Goal: Task Accomplishment & Management: Manage account settings

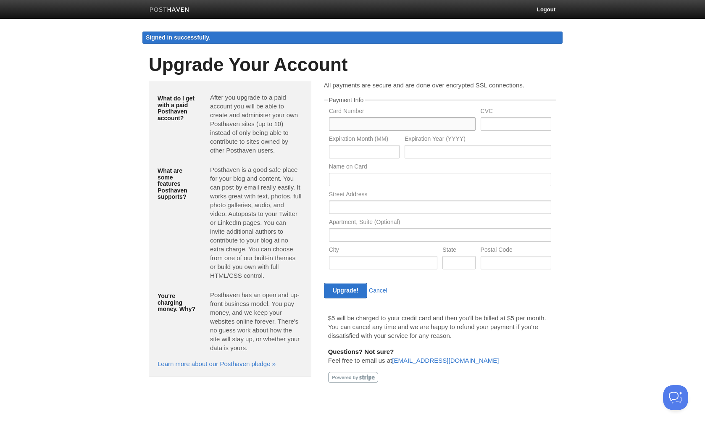
click at [376, 125] on input "text" at bounding box center [402, 123] width 147 height 13
type input "5396890227732158"
click at [500, 116] on div "CVC" at bounding box center [516, 122] width 76 height 28
click at [501, 119] on input "text" at bounding box center [516, 123] width 71 height 13
type input "683"
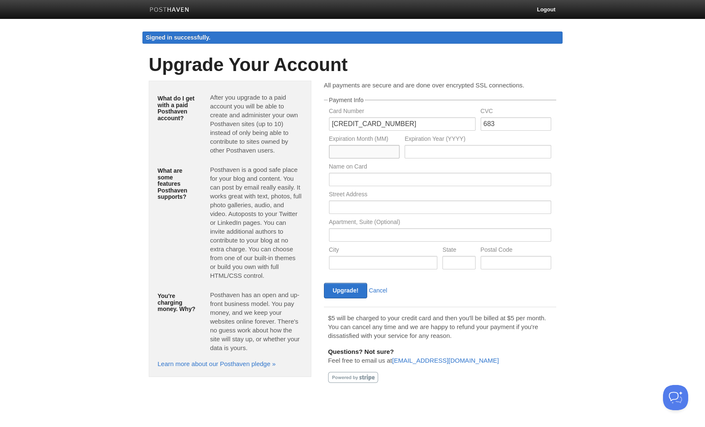
click at [366, 148] on input "text" at bounding box center [364, 151] width 71 height 13
type input "0"
type input "08"
type input "2029"
type input "Xavier Ruiz"
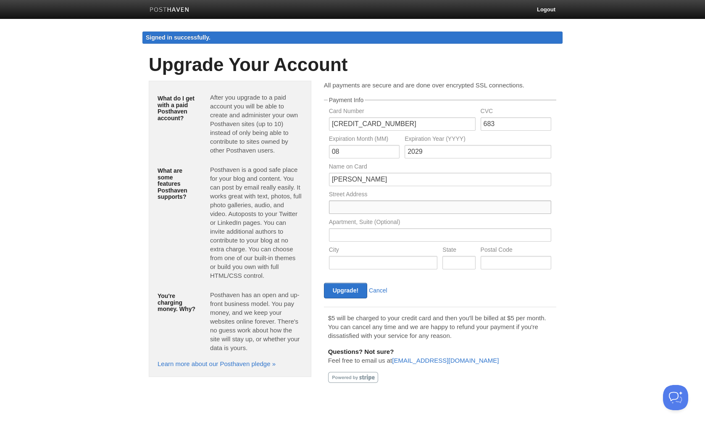
click at [330, 205] on input "text" at bounding box center [440, 206] width 222 height 13
type input "2824 Reunion Plaza Rd"
type input "2824"
type input "Apex"
type input "Florida"
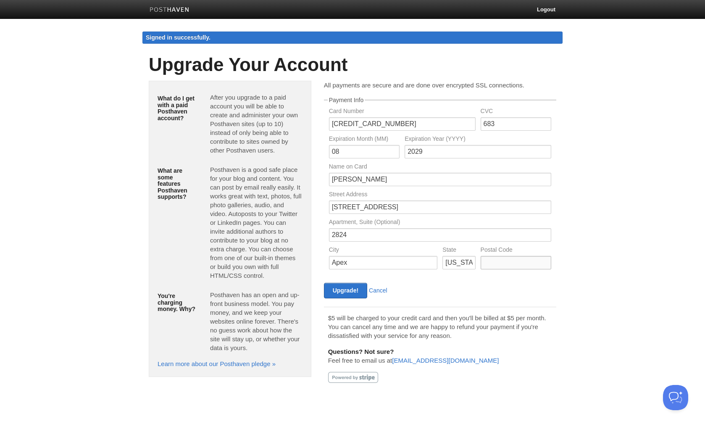
type input "27539"
click at [372, 232] on input "2824" at bounding box center [440, 234] width 222 height 13
click at [330, 258] on input "Apex" at bounding box center [383, 262] width 109 height 13
click at [374, 264] on input "Apex" at bounding box center [383, 262] width 109 height 13
type input "Apex"
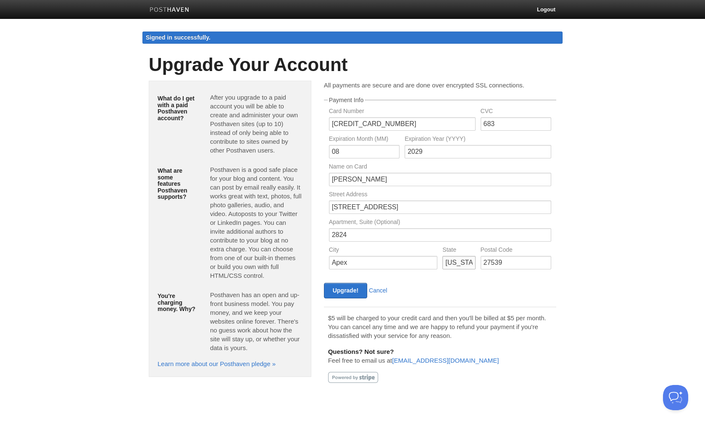
drag, startPoint x: 465, startPoint y: 261, endPoint x: 411, endPoint y: 257, distance: 53.6
click at [411, 257] on div "City Apex State Florida Postal Code 27539" at bounding box center [440, 261] width 227 height 28
type input "NC"
click at [518, 266] on input "27539" at bounding box center [516, 262] width 71 height 13
type input "27539"
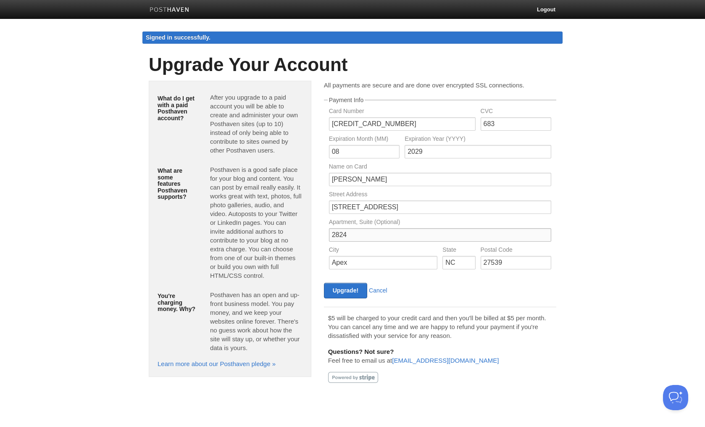
click at [422, 238] on input "2824" at bounding box center [440, 234] width 222 height 13
drag, startPoint x: 422, startPoint y: 238, endPoint x: 305, endPoint y: 234, distance: 116.5
click at [305, 234] on div "What do I get with a paid Posthaven account? After you upgrade to a paid accoun…" at bounding box center [352, 235] width 420 height 308
click at [431, 206] on input "2824 Reunion Plaza Rd" at bounding box center [440, 206] width 222 height 13
type input "2824 Reunion Plaza Rd"
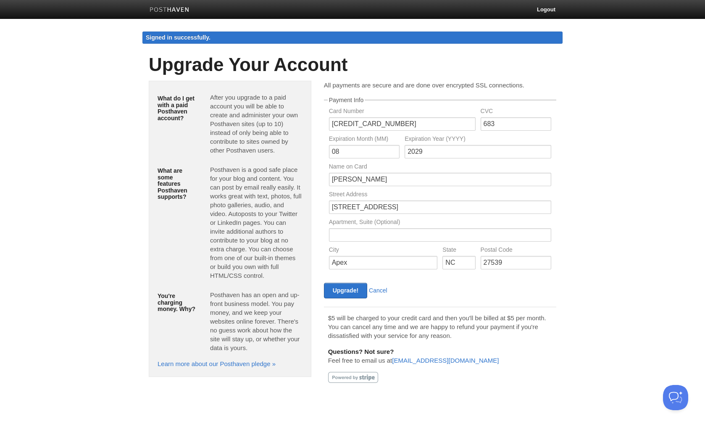
click at [451, 296] on div "Upgrade! Cancel" at bounding box center [440, 291] width 237 height 16
click at [348, 292] on input "Upgrade!" at bounding box center [345, 291] width 43 height 16
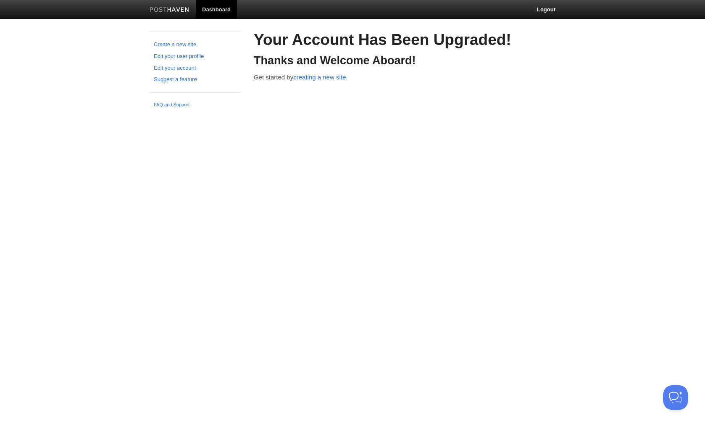
click at [182, 54] on link "Edit your user profile" at bounding box center [195, 56] width 82 height 9
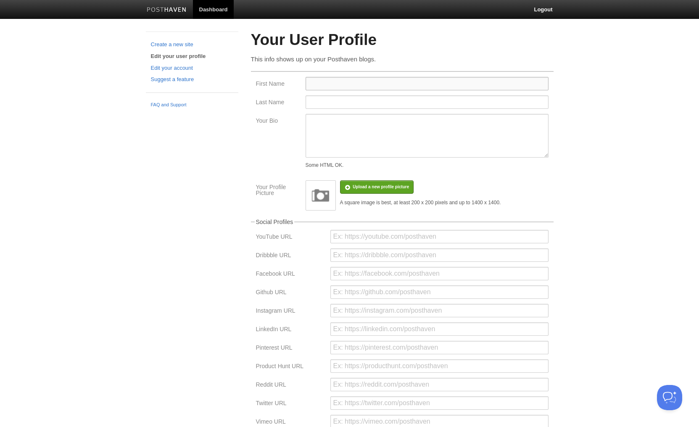
click at [342, 82] on input "First Name" at bounding box center [427, 83] width 243 height 13
type input "[PERSON_NAME]"
click at [293, 139] on div "Your Bio Some HTML OK." at bounding box center [402, 143] width 298 height 58
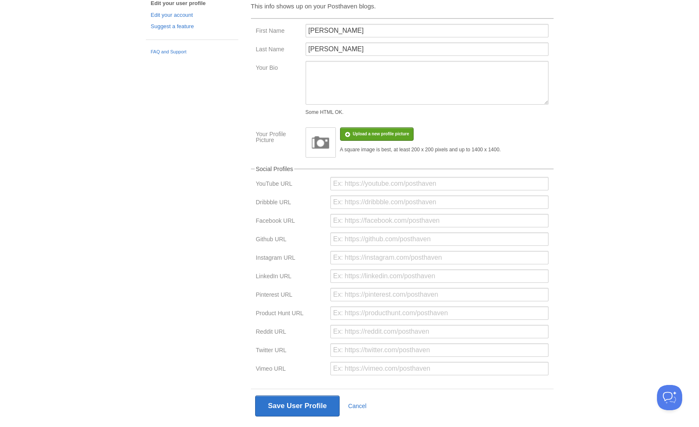
scroll to position [13, 0]
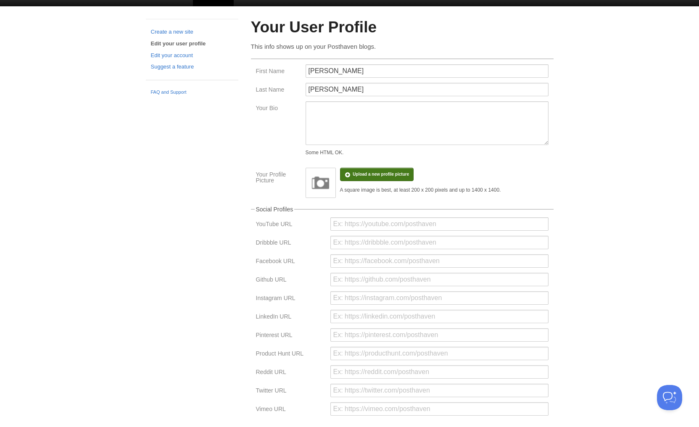
click at [364, 181] on input "file" at bounding box center [128, 178] width 636 height 43
click at [445, 169] on fieldset "First Name [PERSON_NAME] Last Name [PERSON_NAME] Your Bio Some HTML OK. Your Pr…" at bounding box center [402, 128] width 303 height 140
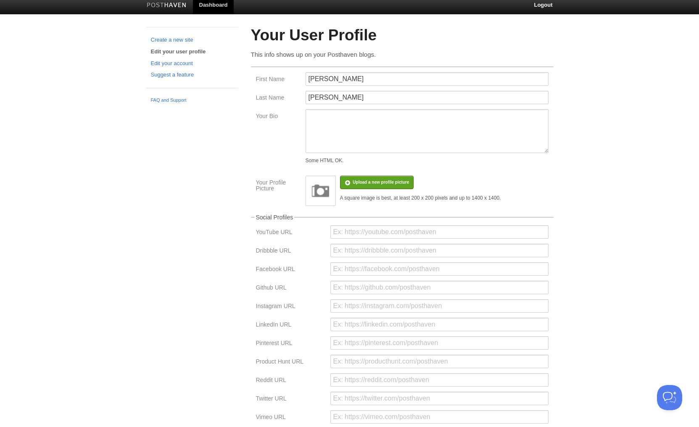
scroll to position [0, 0]
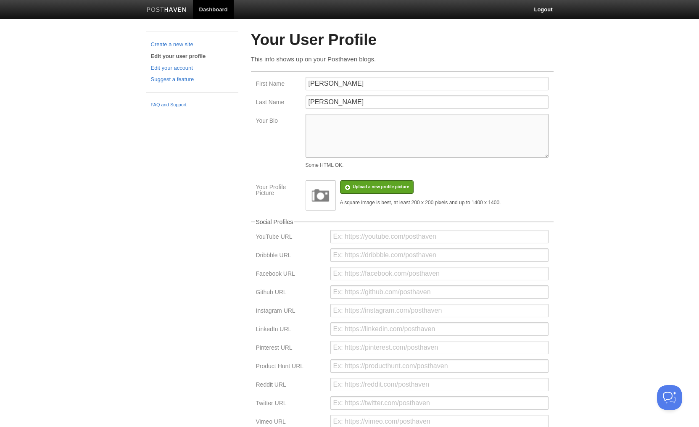
click at [353, 139] on textarea "Your Bio" at bounding box center [427, 136] width 243 height 44
paste textarea "rying to pivot into AI governance before the robots pivot into me. Background i…"
drag, startPoint x: 343, startPoint y: 122, endPoint x: 225, endPoint y: 125, distance: 117.3
click at [223, 124] on div "Create a new site Edit your user profile Edit your account Suggest a feature FA…" at bounding box center [350, 266] width 420 height 469
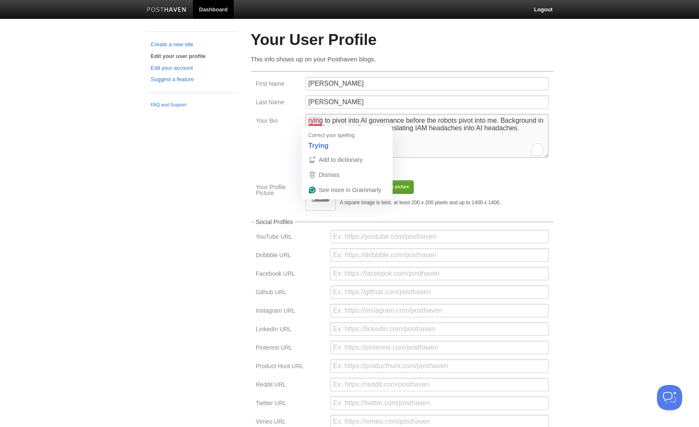
click at [314, 121] on textarea "rying to pivot into AI governance before the robots pivot into me. Background i…" at bounding box center [427, 136] width 243 height 44
click at [307, 122] on textarea "rying to pivot into AI governance before the robots pivot into me. Background i…" at bounding box center [427, 136] width 243 height 44
click at [318, 117] on textarea "rying to pivot into AI governance before the robots pivot into me. Background i…" at bounding box center [427, 136] width 243 height 44
drag, startPoint x: 378, startPoint y: 130, endPoint x: 428, endPoint y: 126, distance: 49.8
click at [379, 130] on textarea "Trying to pivot into AI governance before the robots pivot into me. Background …" at bounding box center [427, 136] width 243 height 44
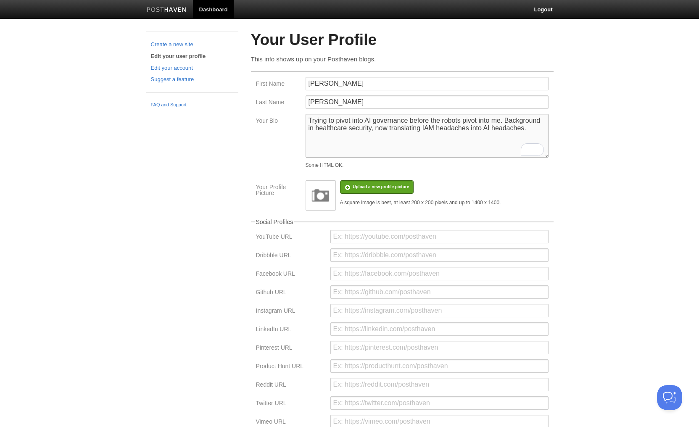
click at [514, 130] on textarea "Trying to pivot into AI governance before the robots pivot into me. Background …" at bounding box center [427, 136] width 243 height 44
drag, startPoint x: 456, startPoint y: 121, endPoint x: 437, endPoint y: 121, distance: 18.5
click at [437, 121] on textarea "Trying to pivot into AI governance before the robots pivot into me. Background …" at bounding box center [427, 136] width 243 height 44
click at [505, 121] on textarea "Trying to pivot into AI governance before the robots pivot into me. Background …" at bounding box center [427, 136] width 243 height 44
drag, startPoint x: 521, startPoint y: 129, endPoint x: 252, endPoint y: 121, distance: 269.1
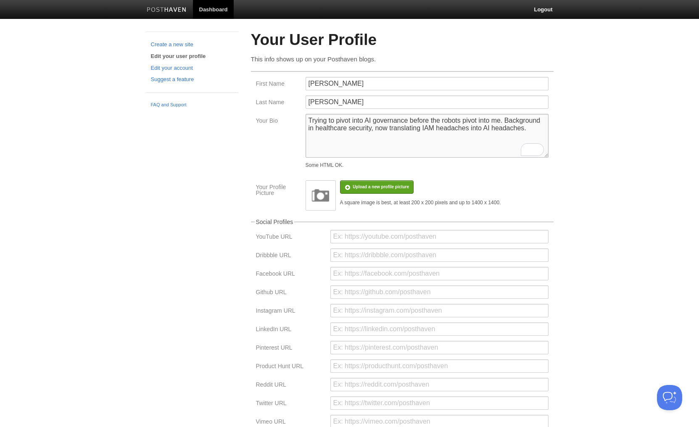
click at [251, 121] on fieldset "First Name [PERSON_NAME] Last Name [PERSON_NAME] Your Bio Trying to pivot into …" at bounding box center [402, 141] width 303 height 140
click at [462, 141] on textarea "Trying to pivot into AI governance before the robots pivot into me. Background …" at bounding box center [427, 136] width 243 height 44
click at [528, 128] on textarea "Trying to pivot into AI governance before the robots pivot into me. Background …" at bounding box center [427, 136] width 243 height 44
drag, startPoint x: 540, startPoint y: 130, endPoint x: 125, endPoint y: 135, distance: 415.3
click at [140, 133] on div "Create a new site Edit your user profile Edit your account Suggest a feature FA…" at bounding box center [350, 266] width 420 height 469
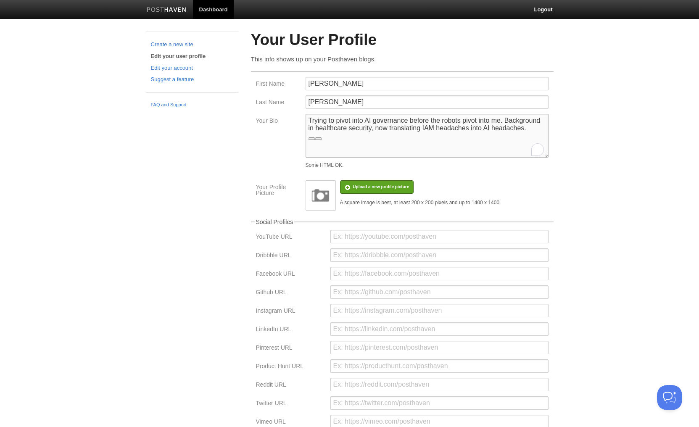
type textarea "Trying to pivot into AI governance before the robots pivot into me. Background …"
click at [414, 140] on textarea "Trying to pivot into AI governance before the robots pivot into me. Background …" at bounding box center [427, 136] width 243 height 44
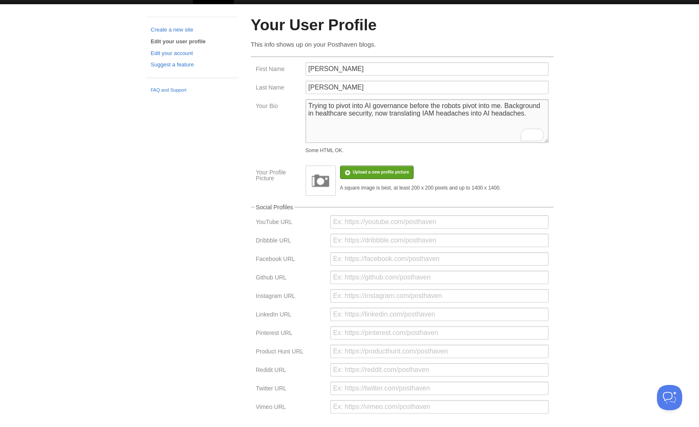
scroll to position [76, 0]
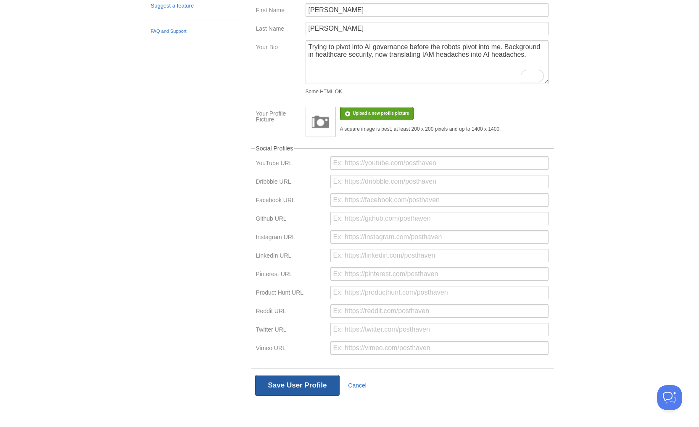
click at [276, 385] on button "Save User Profile" at bounding box center [297, 385] width 85 height 21
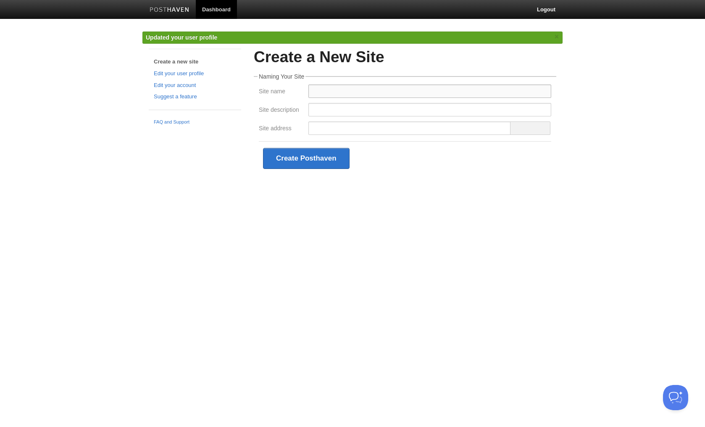
click at [336, 93] on input "Site name" at bounding box center [429, 90] width 243 height 13
drag, startPoint x: 163, startPoint y: 216, endPoint x: 173, endPoint y: 213, distance: 10.2
click at [163, 200] on html "Dashboard Logout Updated your user profile × Create a new site Edit your user p…" at bounding box center [352, 100] width 705 height 200
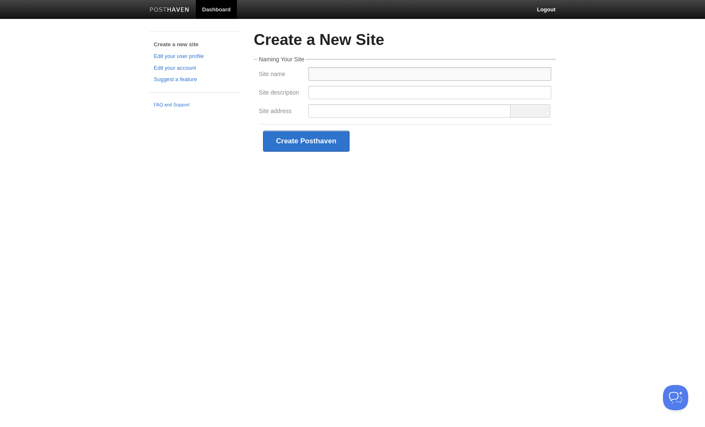
click at [343, 68] on input "Site name" at bounding box center [429, 73] width 243 height 13
type input "xrr"
click at [317, 96] on input "Site description" at bounding box center [429, 92] width 243 height 13
click at [184, 58] on link "Edit your user profile" at bounding box center [195, 56] width 82 height 9
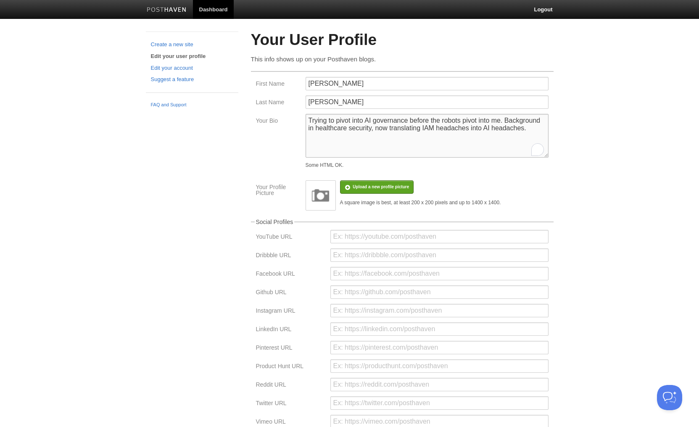
drag, startPoint x: 507, startPoint y: 129, endPoint x: 272, endPoint y: 114, distance: 235.4
click at [273, 114] on div "Your Bio Trying to pivot into AI governance before the robots pivot into me. Ba…" at bounding box center [402, 143] width 298 height 58
drag, startPoint x: 342, startPoint y: 126, endPoint x: 292, endPoint y: 119, distance: 50.4
click at [286, 118] on div "Your Bio Trying to pivot into AI governance before the robots pivot into me. Ba…" at bounding box center [402, 143] width 298 height 58
paste textarea "who likes to read research papers related to [PERSON_NAME] and share some thoug…"
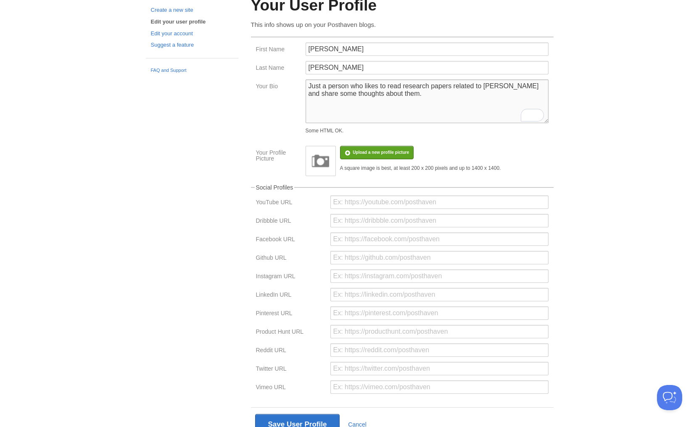
scroll to position [76, 0]
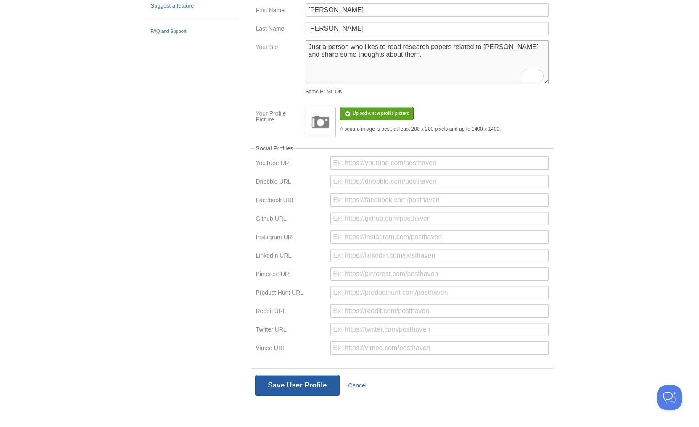
type textarea "Just a person who likes to read research papers related to [PERSON_NAME] and sh…"
click at [281, 383] on button "Save User Profile" at bounding box center [297, 385] width 85 height 21
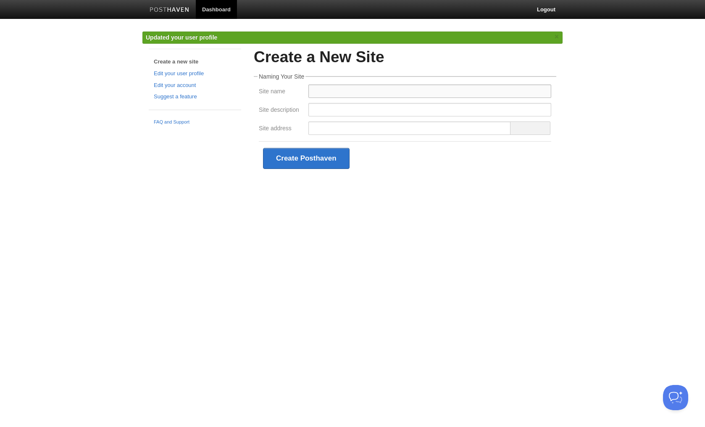
click at [345, 90] on input "Site name" at bounding box center [429, 90] width 243 height 13
type input "xarr"
click at [182, 75] on link "Edit your user profile" at bounding box center [195, 73] width 82 height 9
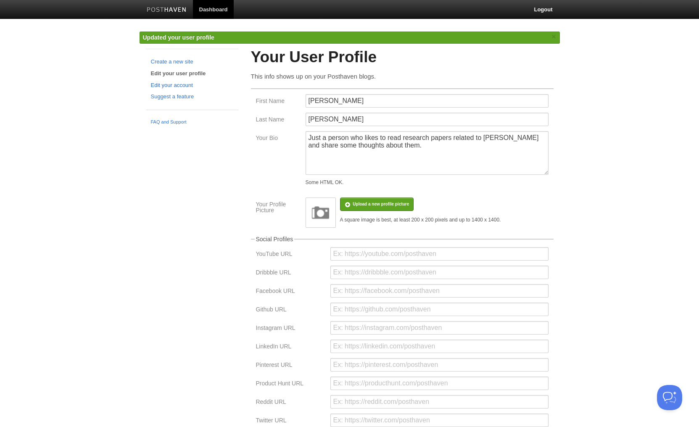
click at [178, 87] on link "Edit your account" at bounding box center [192, 85] width 82 height 9
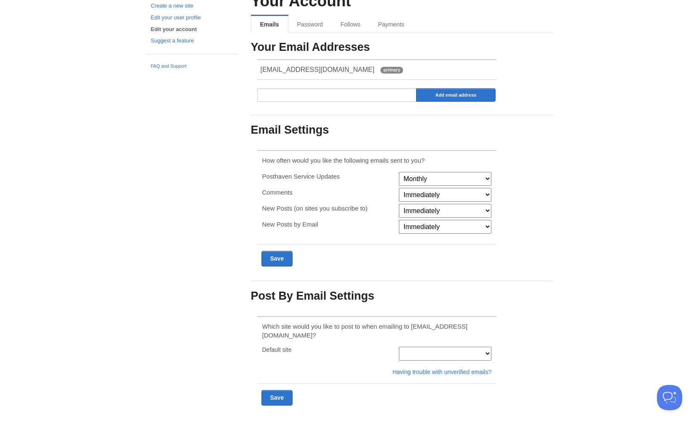
scroll to position [40, 0]
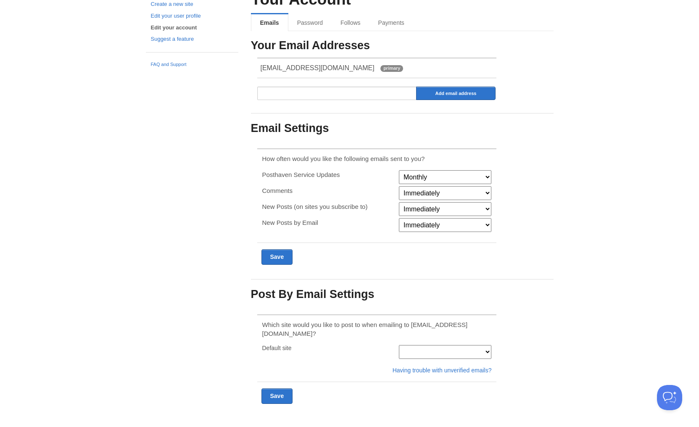
click at [424, 224] on select "Immediately Never" at bounding box center [445, 225] width 92 height 14
click at [399, 218] on select "Immediately Never" at bounding box center [445, 225] width 92 height 14
click at [468, 348] on select at bounding box center [445, 352] width 92 height 14
click at [489, 345] on select at bounding box center [445, 352] width 92 height 14
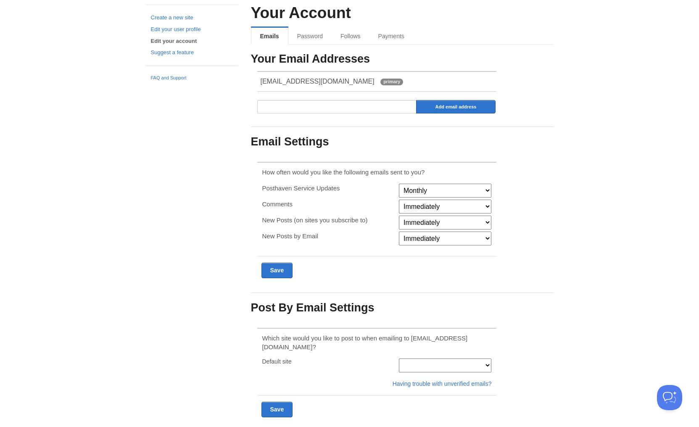
scroll to position [0, 0]
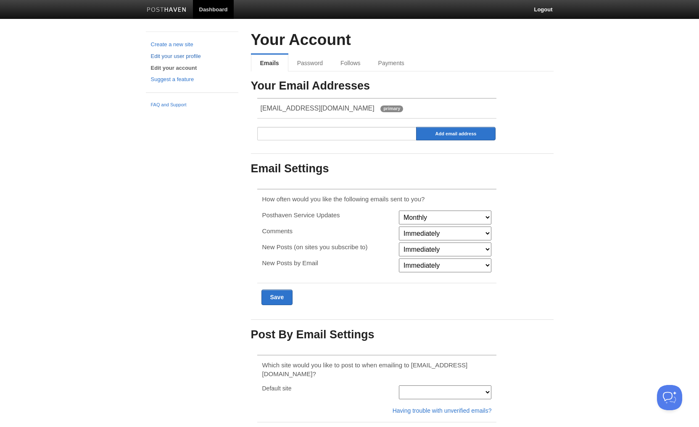
click at [194, 57] on link "Edit your user profile" at bounding box center [192, 56] width 82 height 9
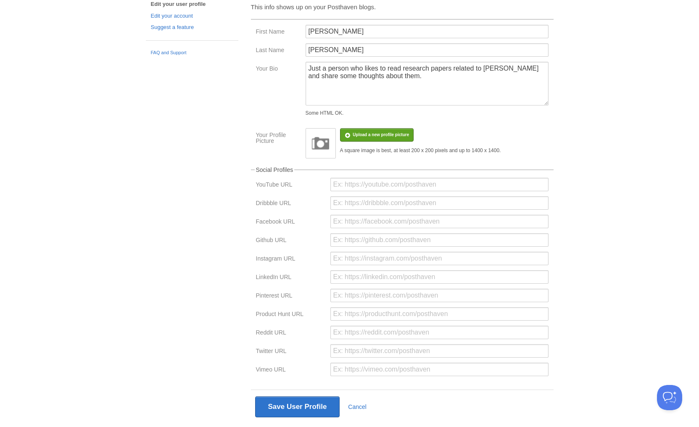
scroll to position [76, 0]
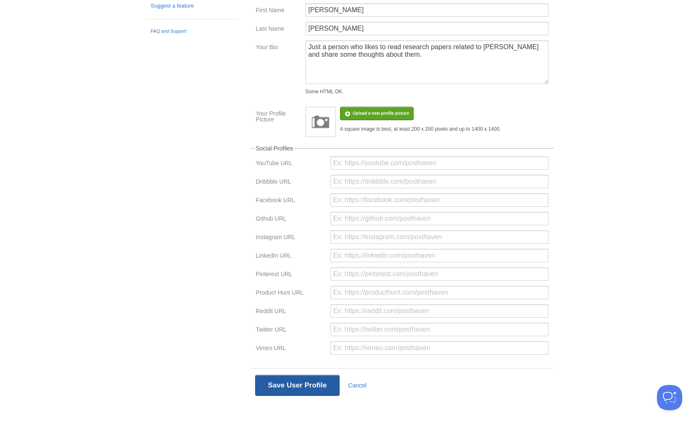
click at [305, 387] on button "Save User Profile" at bounding box center [297, 385] width 85 height 21
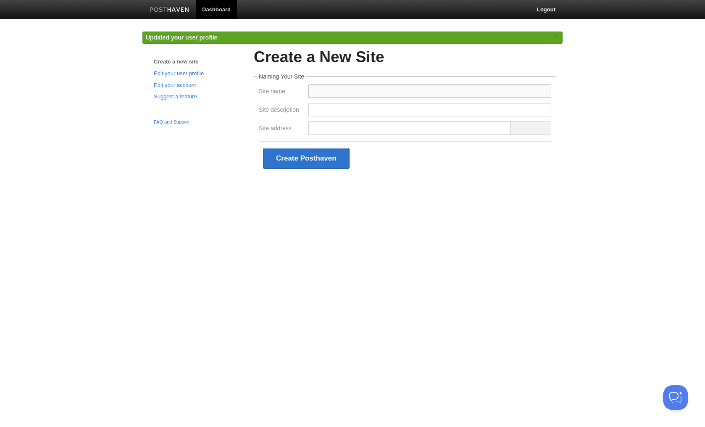
click at [337, 97] on input "Site name" at bounding box center [429, 90] width 243 height 13
type input "xarr"
click at [344, 113] on input "Site description" at bounding box center [429, 109] width 243 height 13
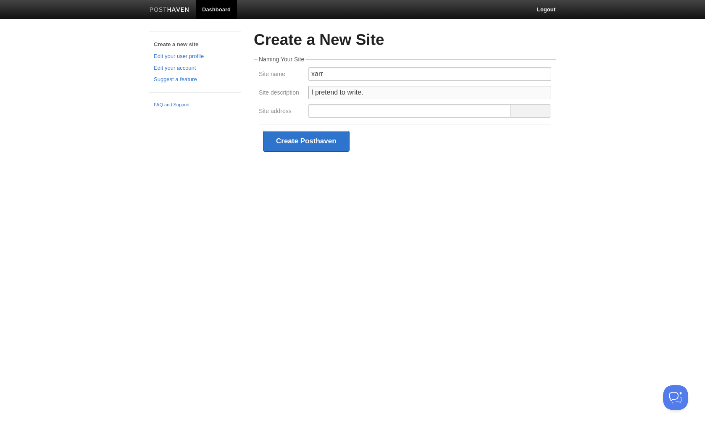
type input "I pretend to write."
click at [327, 115] on input "Site address" at bounding box center [409, 110] width 203 height 13
click at [528, 105] on span at bounding box center [530, 110] width 40 height 13
click at [428, 112] on input "Site address" at bounding box center [409, 110] width 203 height 13
type input "xarr"
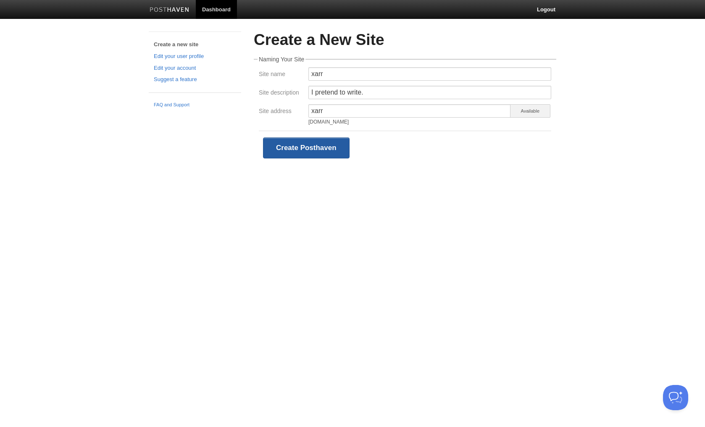
click at [326, 147] on button "Create Posthaven" at bounding box center [306, 147] width 87 height 21
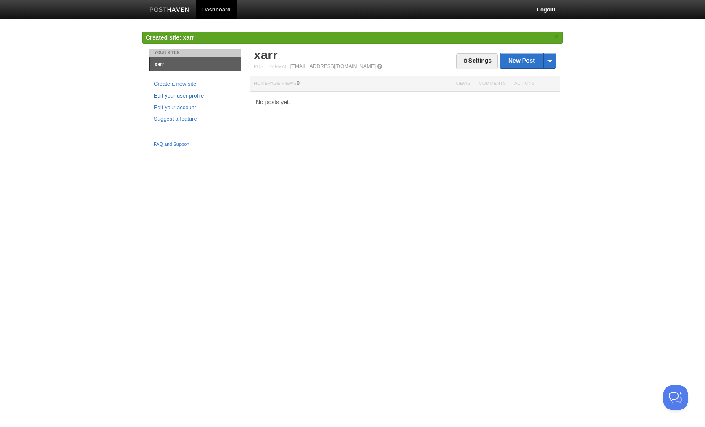
click at [203, 94] on link "Edit your user profile" at bounding box center [195, 96] width 82 height 9
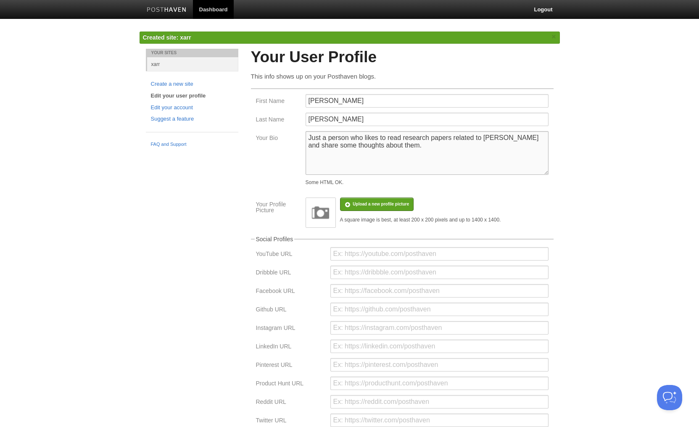
click at [383, 156] on textarea "Just a person who likes to read research papers related to [PERSON_NAME] and sh…" at bounding box center [427, 153] width 243 height 44
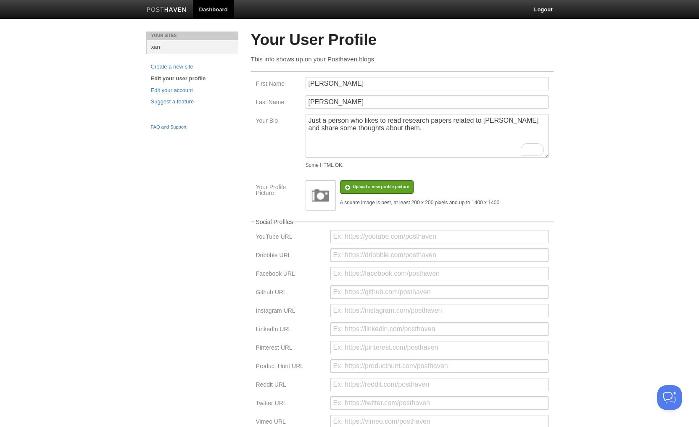
click at [157, 47] on link "xarr" at bounding box center [192, 47] width 91 height 14
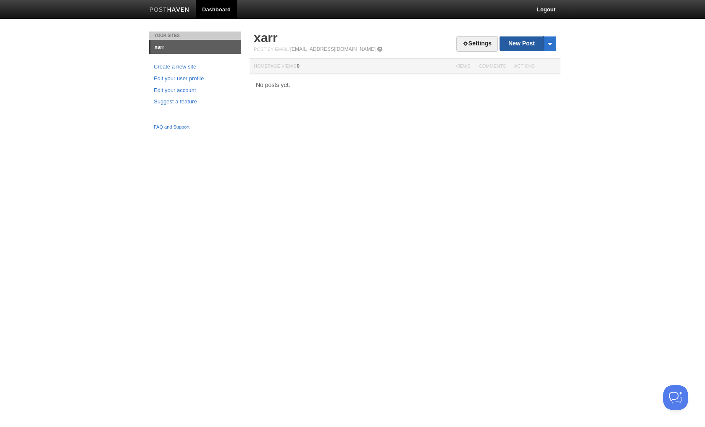
click at [513, 41] on link "New Post" at bounding box center [528, 43] width 56 height 15
